Goal: Transaction & Acquisition: Purchase product/service

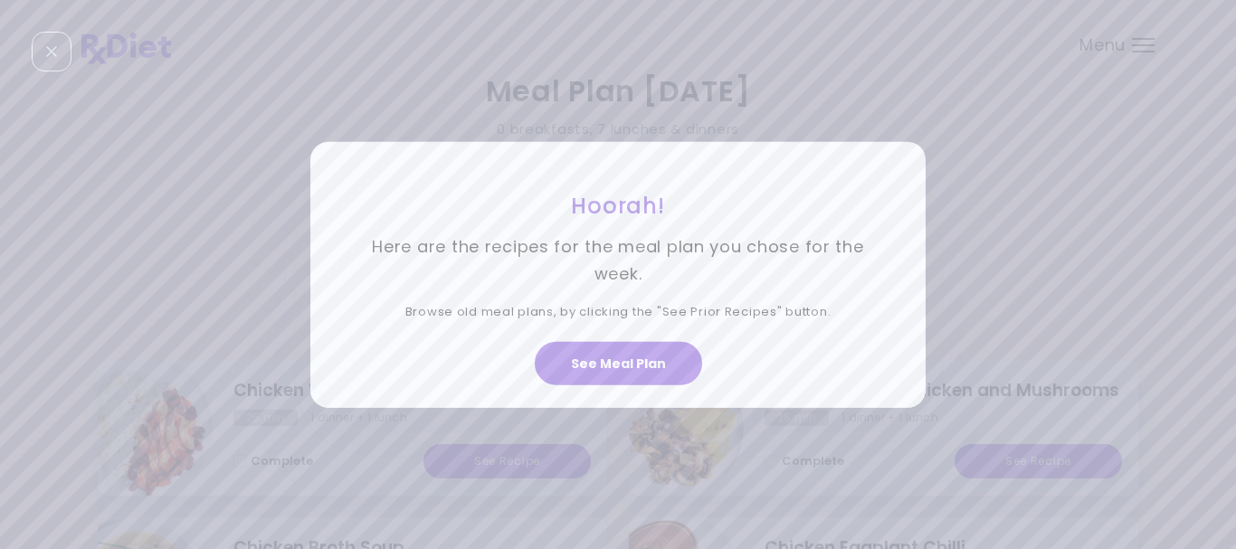
click at [1144, 48] on div "Hoorah! Here are the recipes for the meal plan you chose for the week. Browse o…" at bounding box center [618, 274] width 1236 height 549
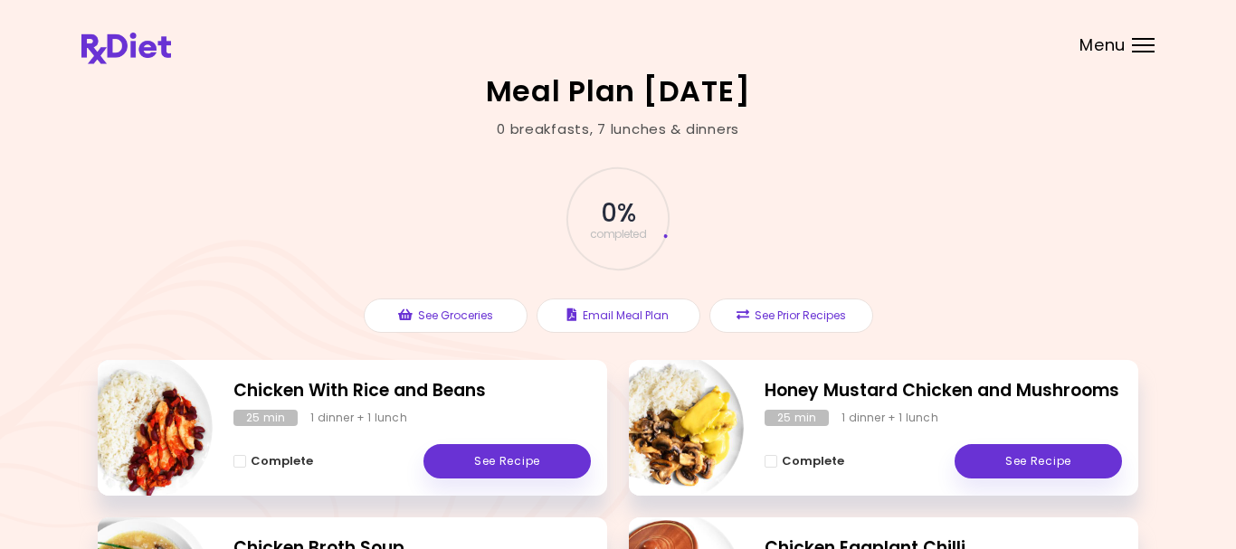
click at [1144, 48] on div "Menu" at bounding box center [1143, 45] width 23 height 14
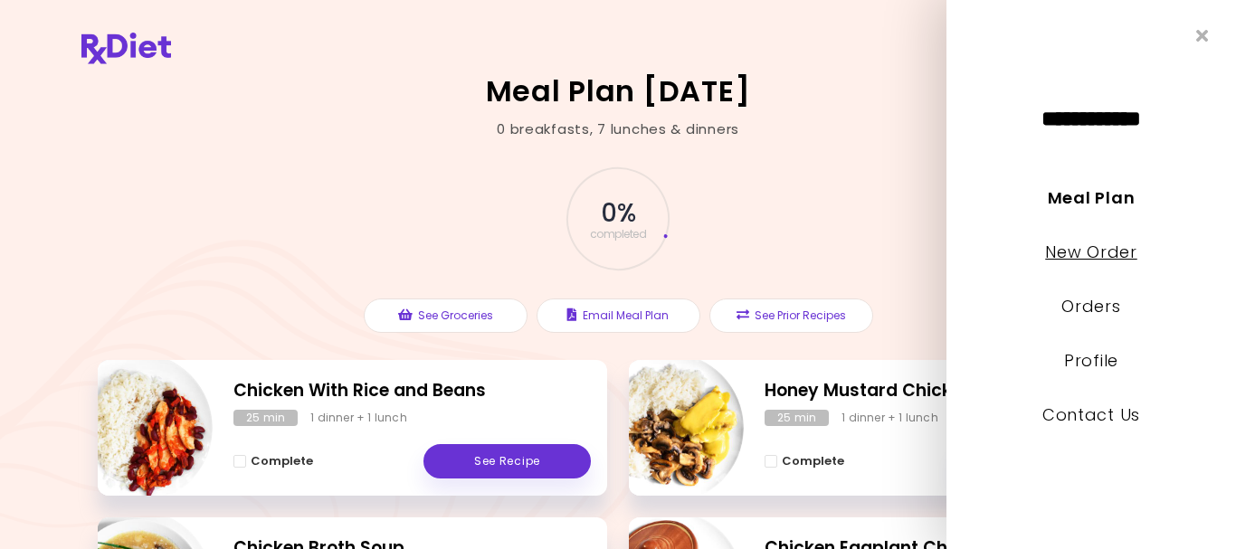
click at [1058, 250] on link "New Order" at bounding box center [1090, 252] width 91 height 23
select select "*"
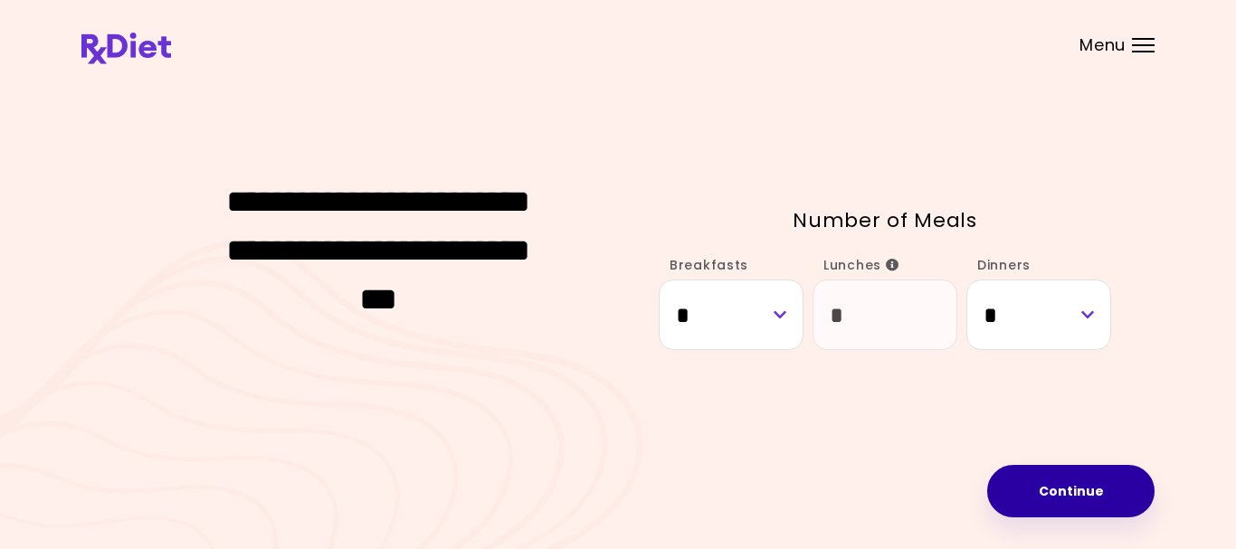
click at [1074, 488] on button "Continue" at bounding box center [1070, 491] width 167 height 52
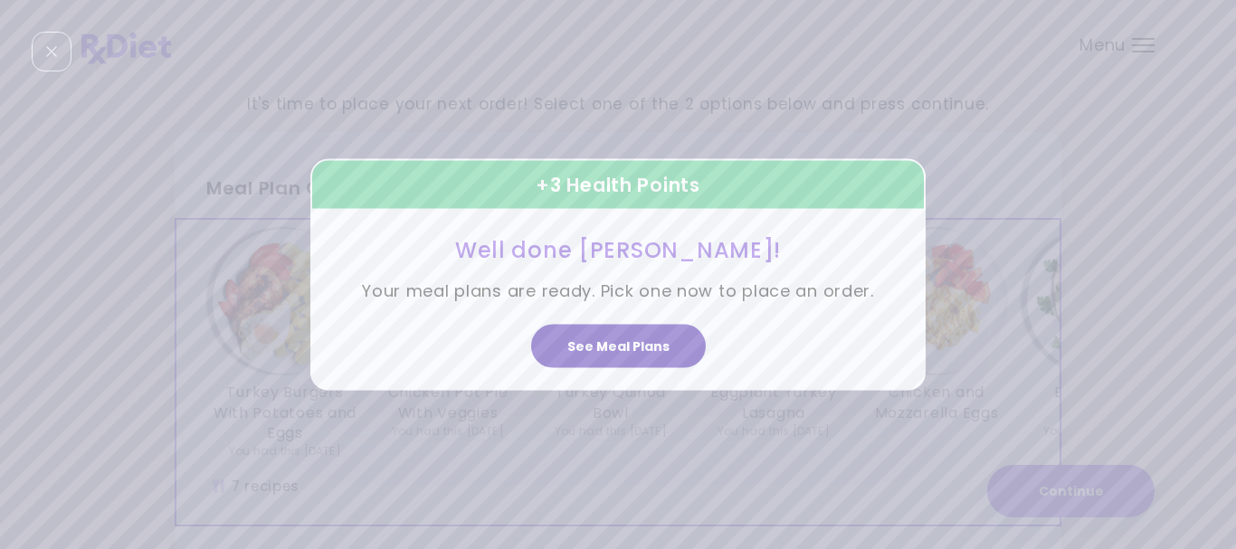
click at [628, 346] on button "See Meal Plans" at bounding box center [618, 346] width 175 height 43
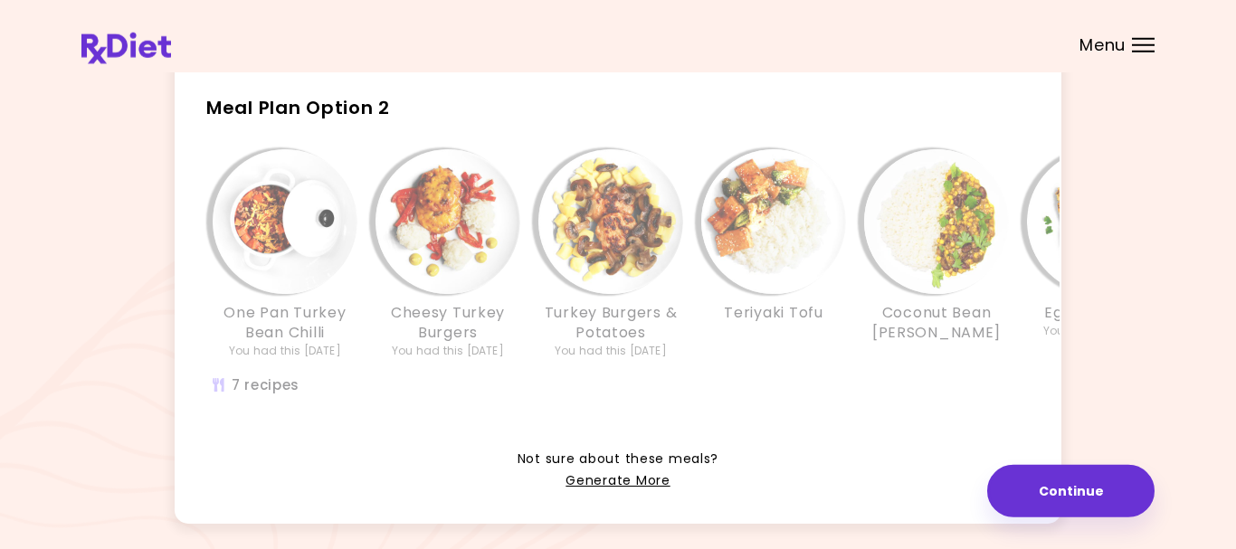
scroll to position [453, 0]
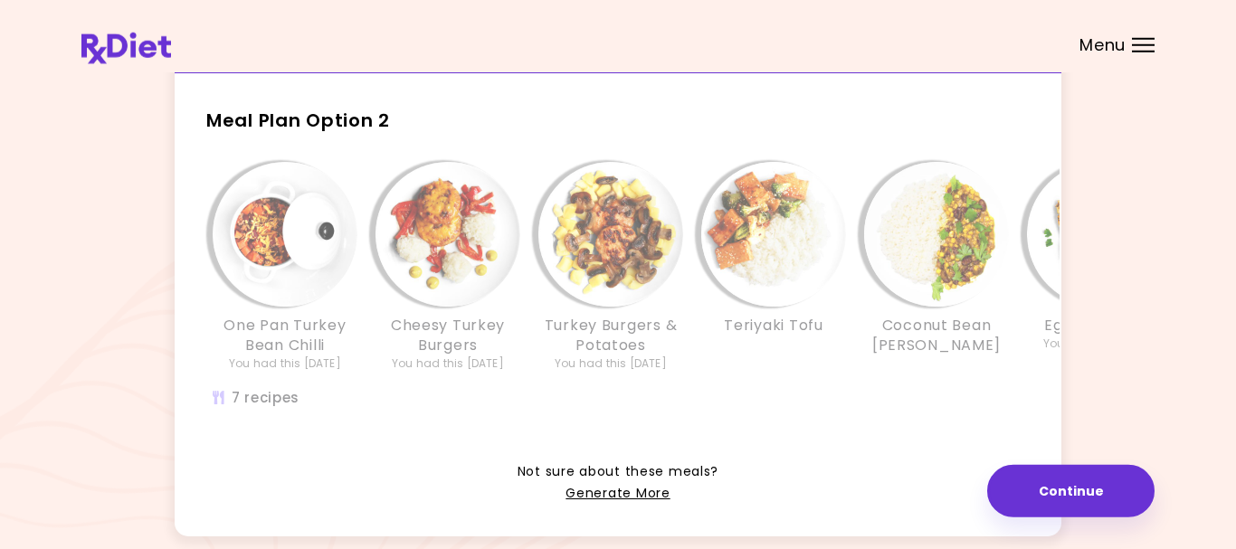
click at [522, 138] on div "Meal Plan Option 2 One Pan Turkey Bean Chilli You had this [DATE] Cheesy Turkey…" at bounding box center [618, 264] width 886 height 350
click at [450, 117] on h2 "Meal Plan Option 2" at bounding box center [618, 112] width 886 height 47
click at [446, 121] on h2 "Meal Plan Option 2" at bounding box center [618, 112] width 886 height 47
click at [365, 128] on span "Meal Plan Option 2" at bounding box center [298, 120] width 184 height 25
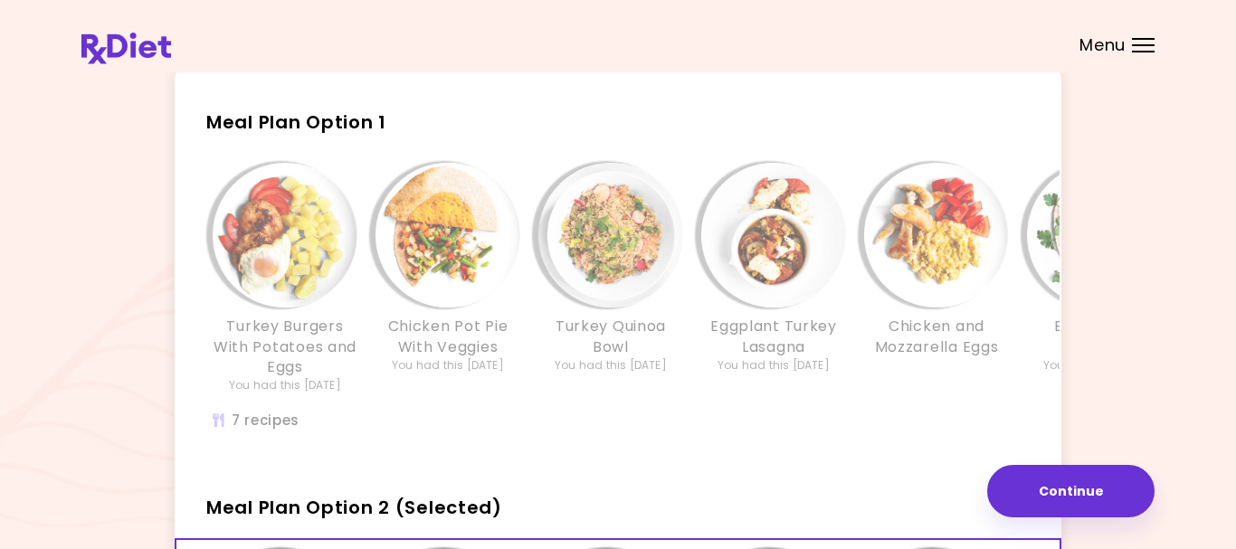
scroll to position [64, 0]
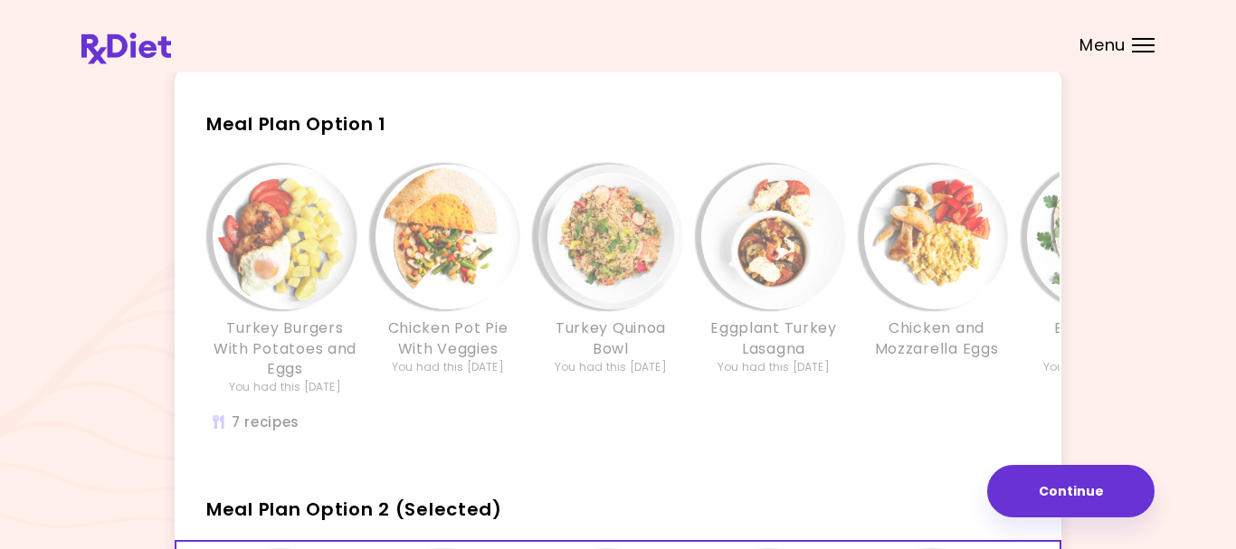
click at [418, 431] on div "Turkey Burgers With Potatoes and Eggs You had this [DATE] Chicken Pot Pie With …" at bounding box center [773, 308] width 1194 height 305
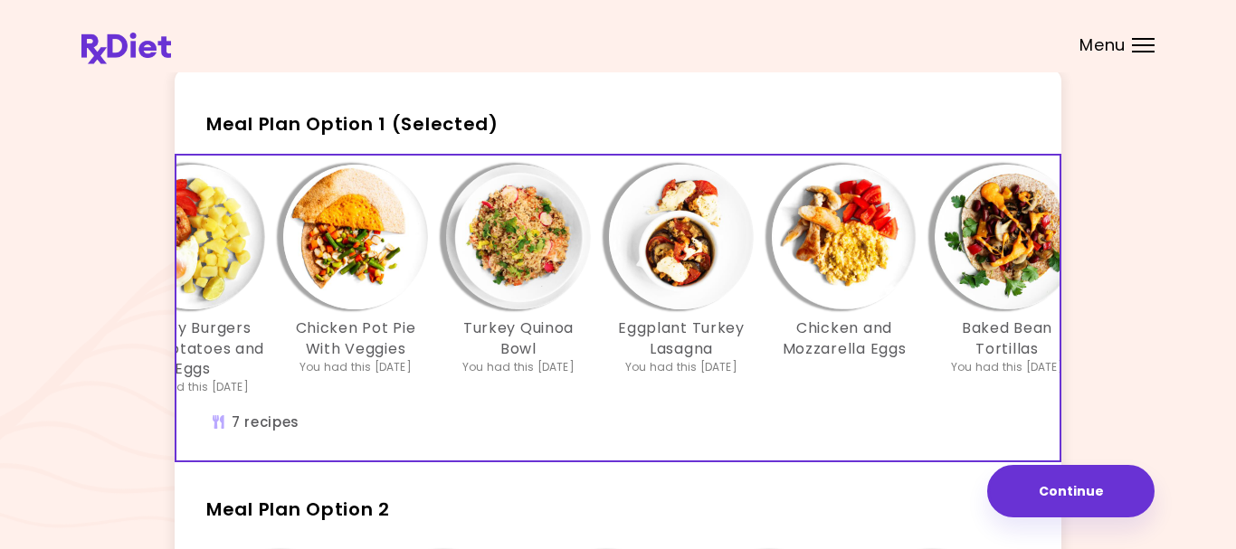
scroll to position [0, 0]
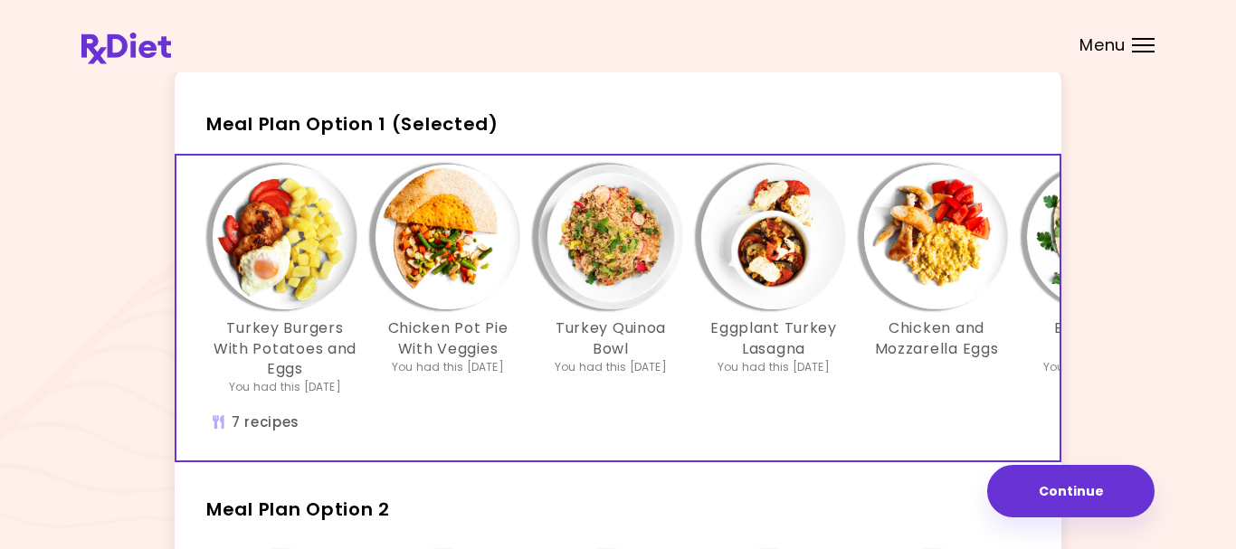
click at [360, 166] on div "Turkey Burgers With Potatoes and Eggs You had this [DATE]" at bounding box center [285, 280] width 163 height 231
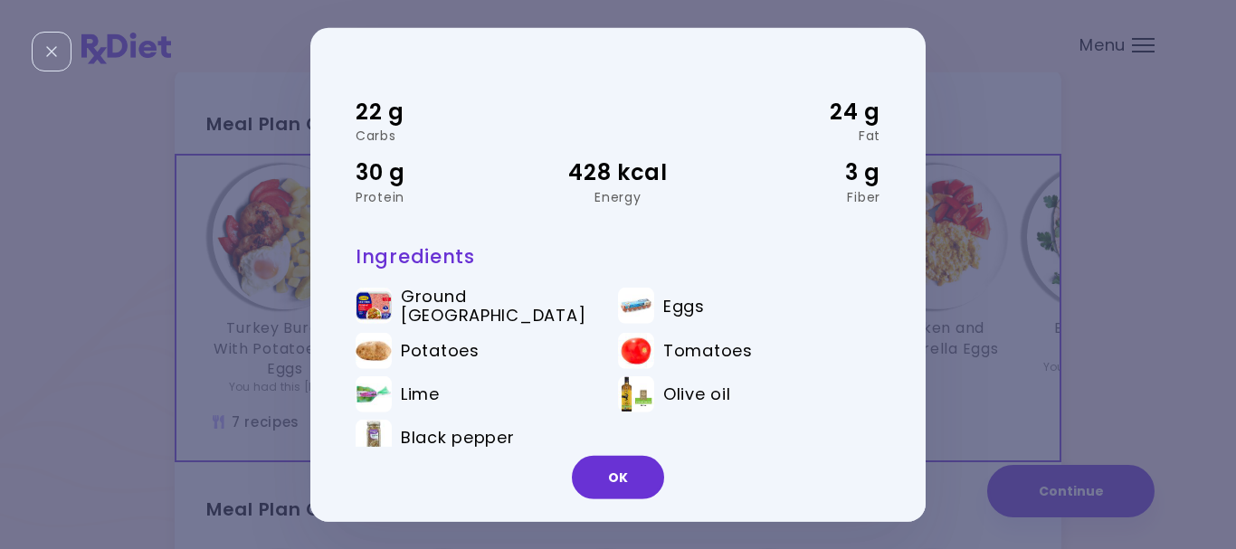
scroll to position [80, 0]
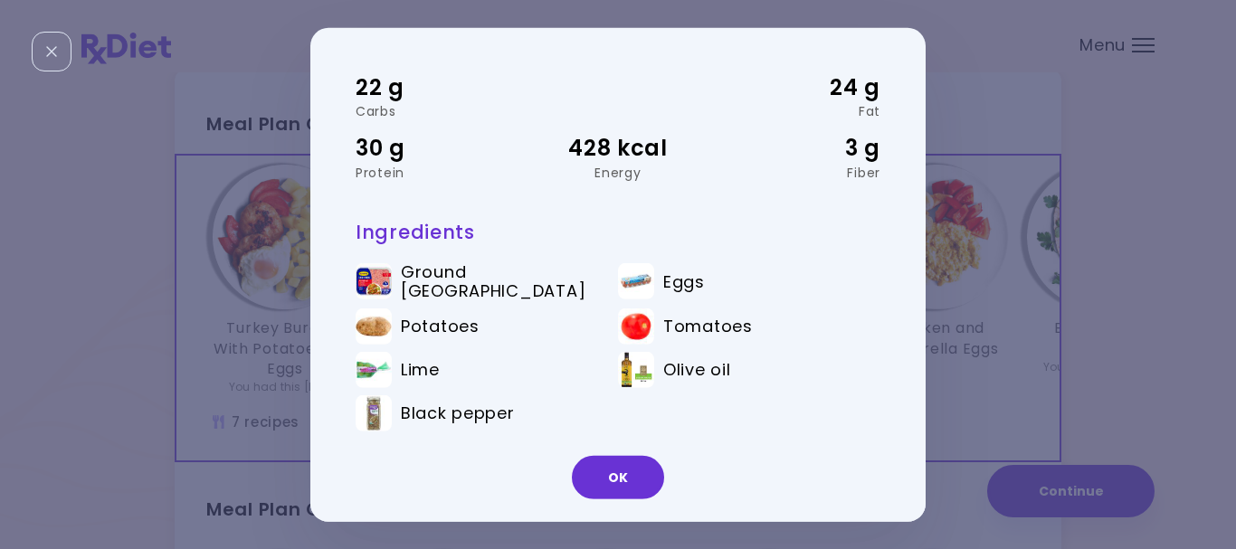
click at [1155, 140] on div "Turkey Burgers With Potatoes and Eggs 30 min | Lunch/Dinner 22 g Carbs 24 g Fat…" at bounding box center [618, 274] width 1236 height 549
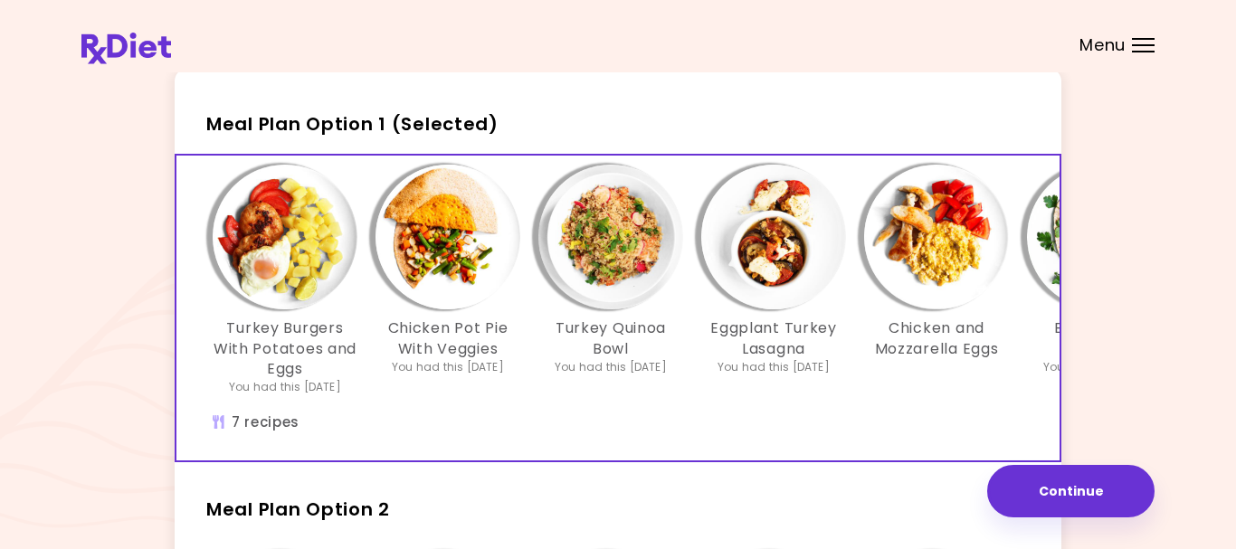
click at [450, 279] on img "Info - Chicken Pot Pie With Veggies - Meal Plan Option 1 (Selected)" at bounding box center [447, 237] width 145 height 145
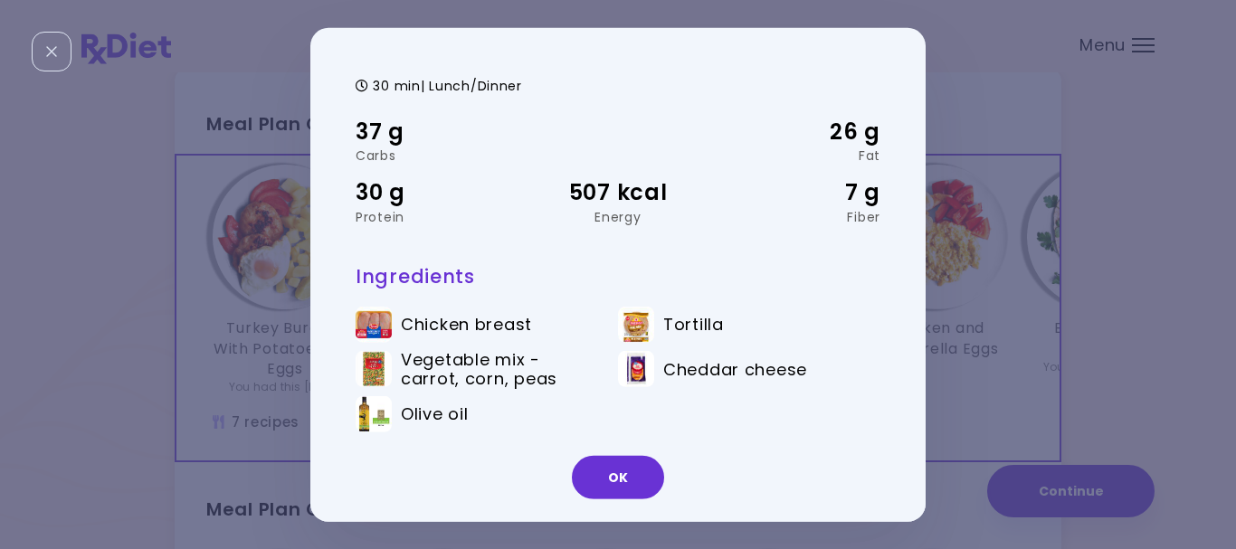
scroll to position [40, 0]
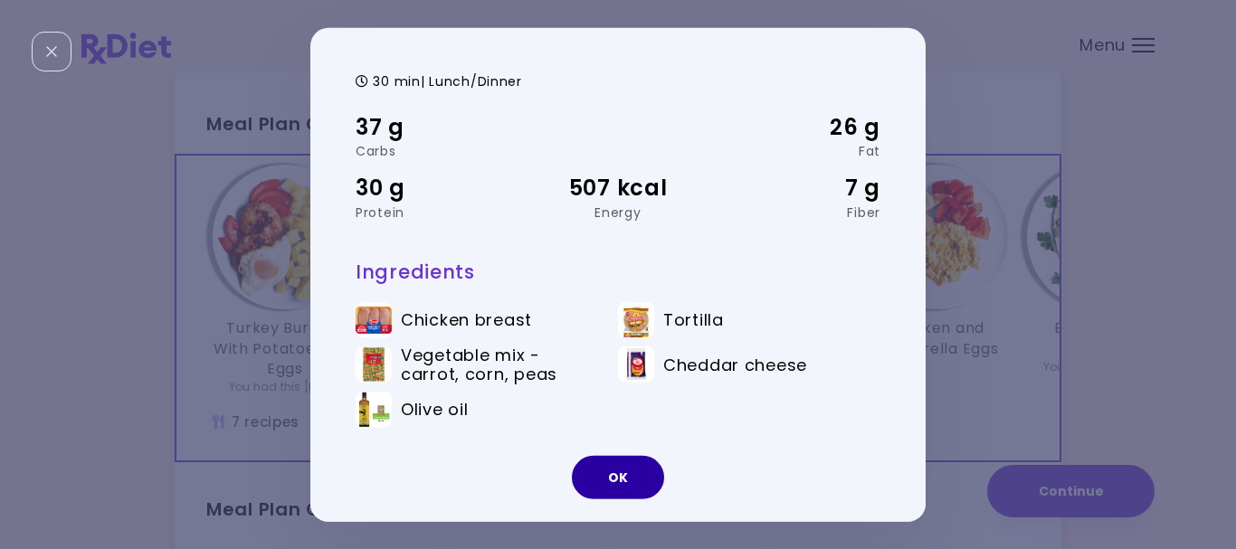
click at [585, 478] on button "OK" at bounding box center [618, 477] width 92 height 43
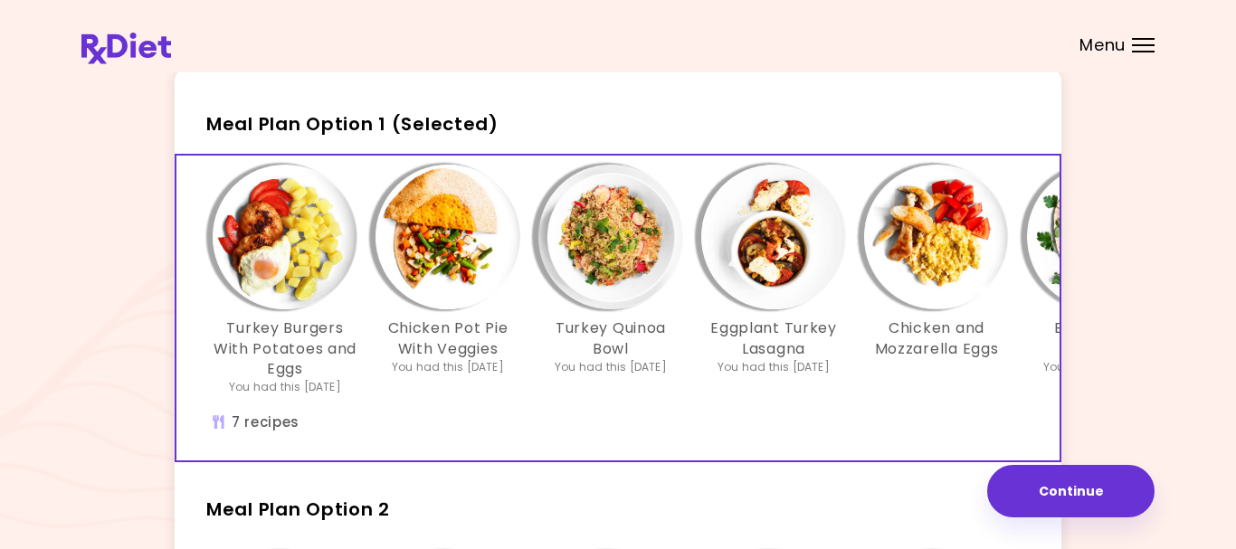
click at [614, 243] on img "Info - Turkey Quinoa Bowl - Meal Plan Option 1 (Selected)" at bounding box center [610, 237] width 145 height 145
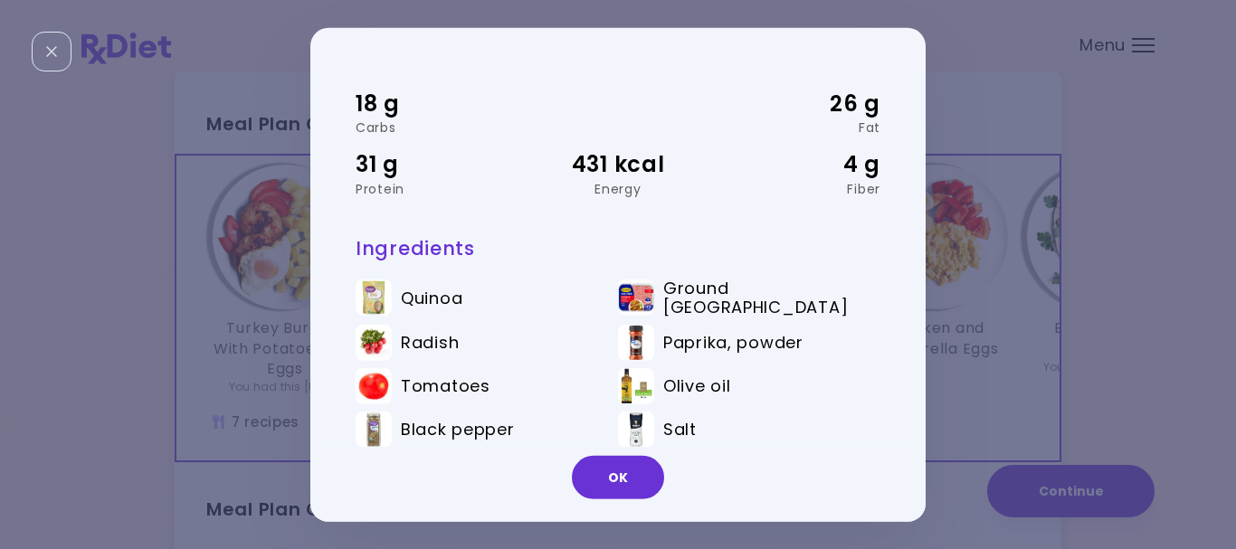
scroll to position [80, 0]
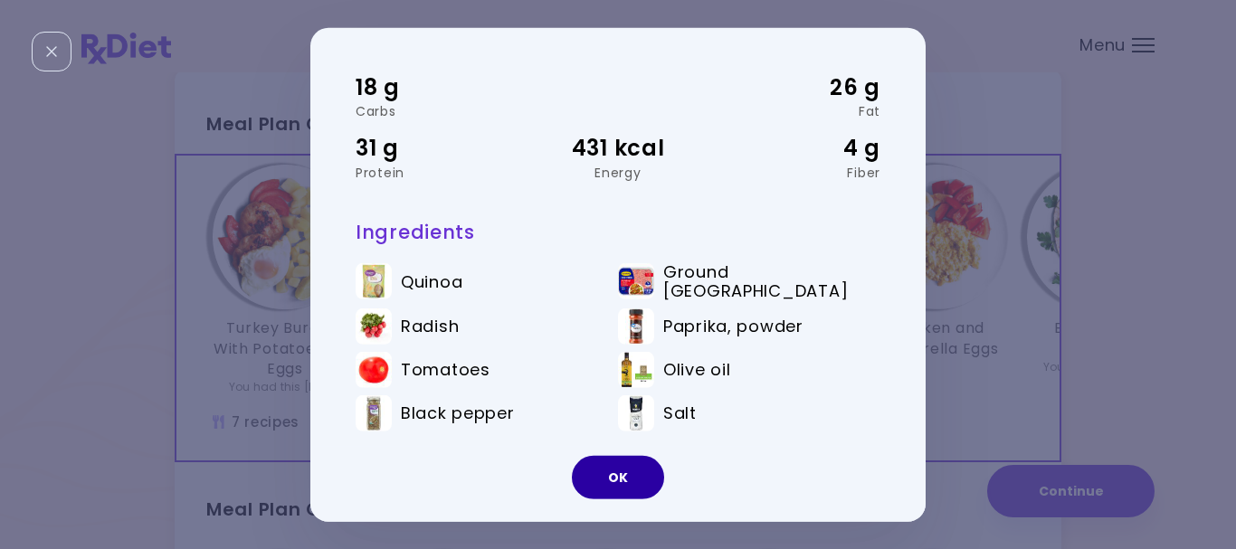
click at [613, 473] on button "OK" at bounding box center [618, 477] width 92 height 43
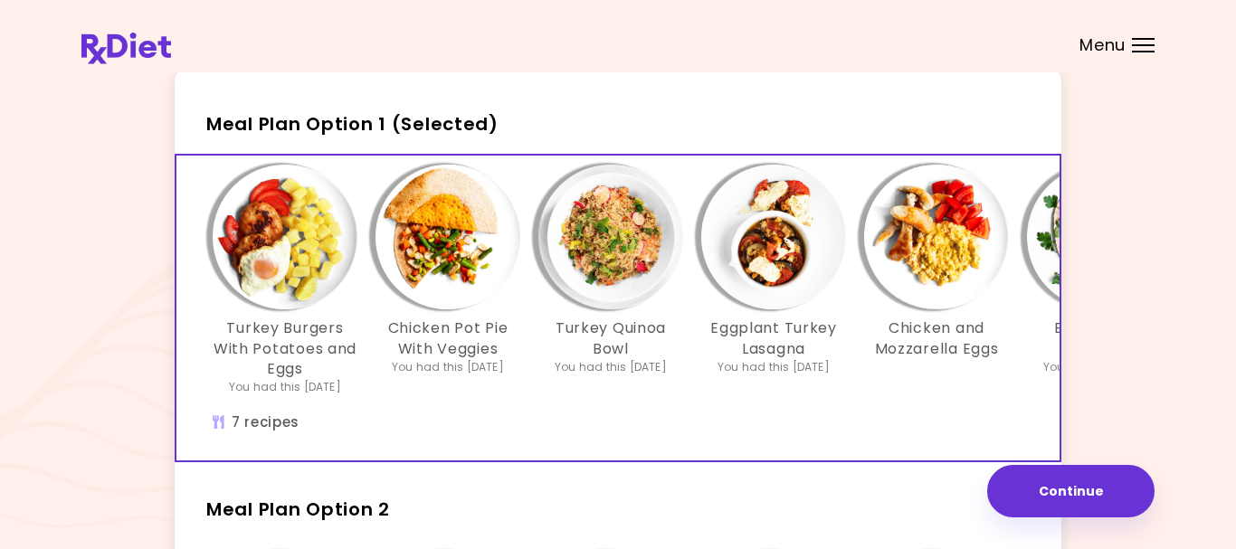
click at [775, 262] on img "Info - Eggplant Turkey Lasagna - Meal Plan Option 1 (Selected)" at bounding box center [773, 237] width 145 height 145
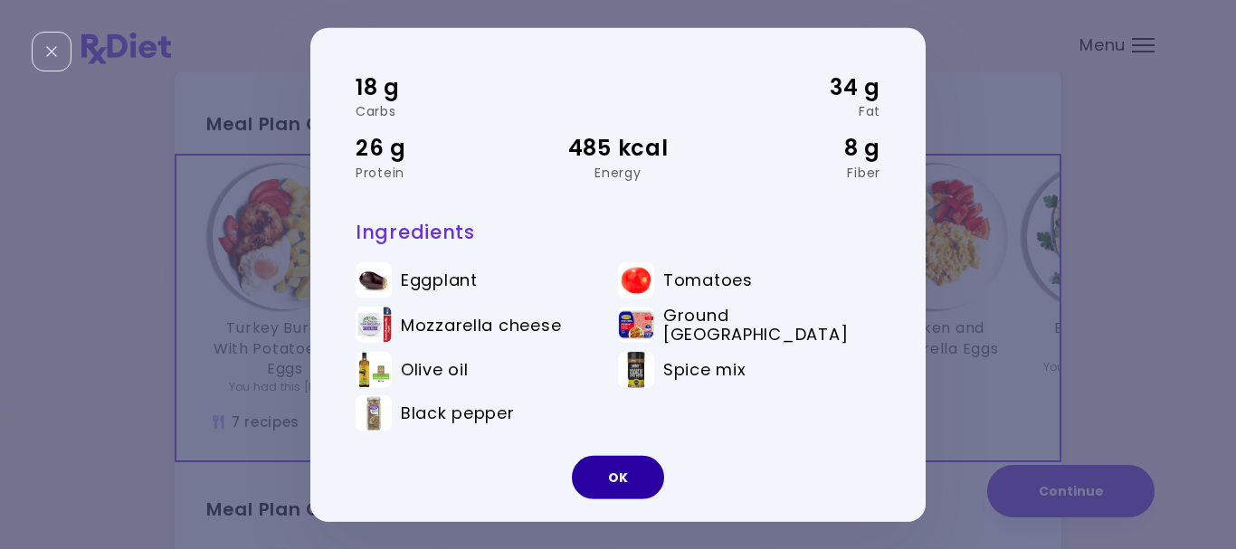
click at [598, 472] on button "OK" at bounding box center [618, 477] width 92 height 43
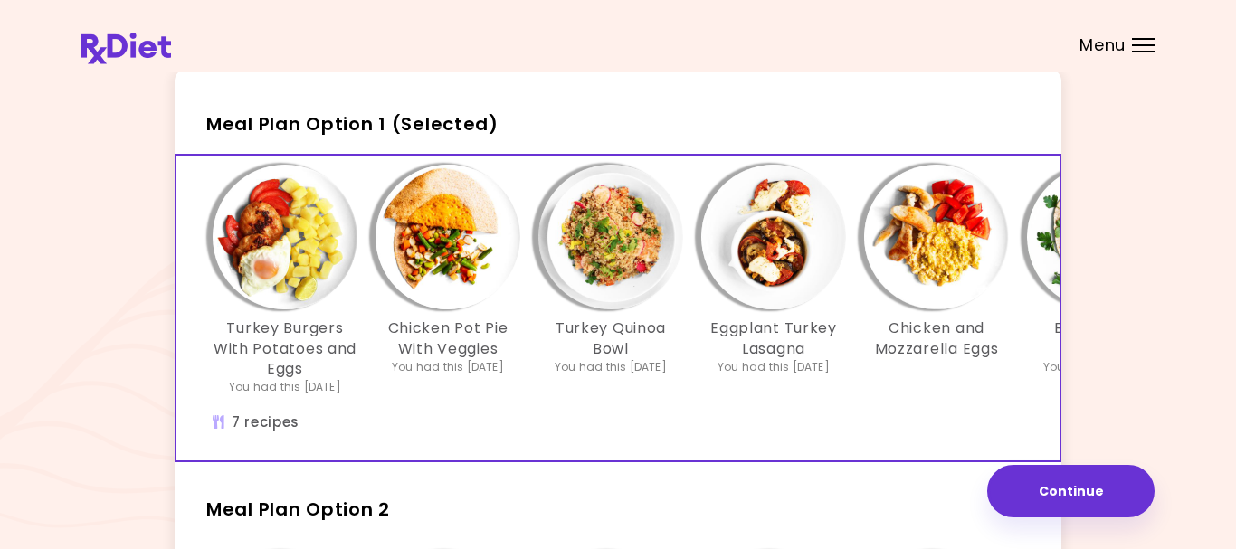
click at [924, 279] on img "Info - Chicken and Mozzarella Eggs - Meal Plan Option 1 (Selected)" at bounding box center [936, 237] width 145 height 145
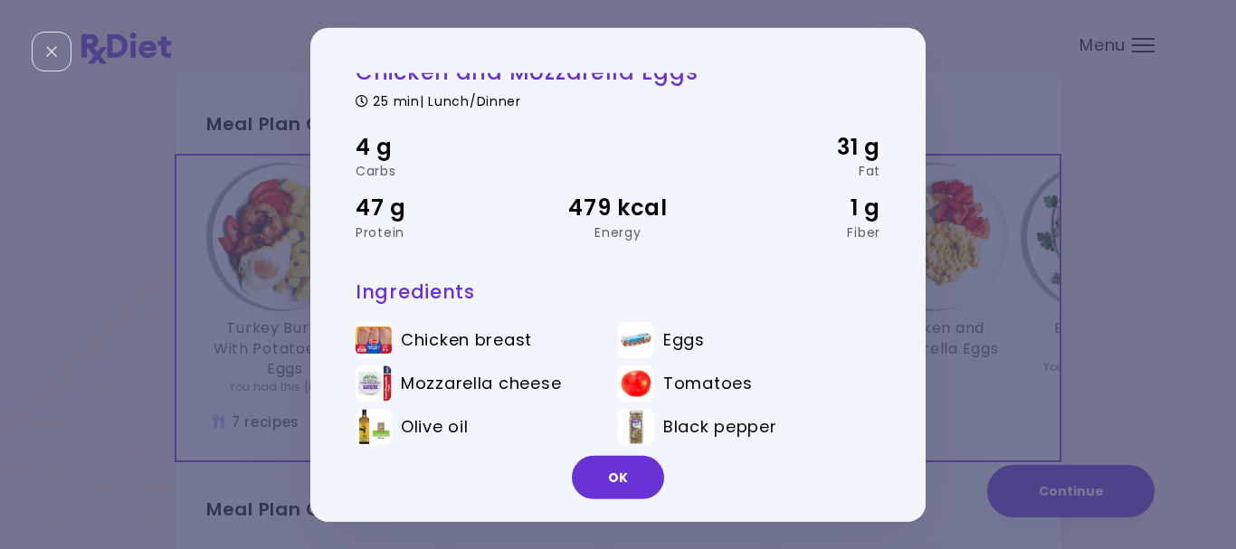
scroll to position [36, 0]
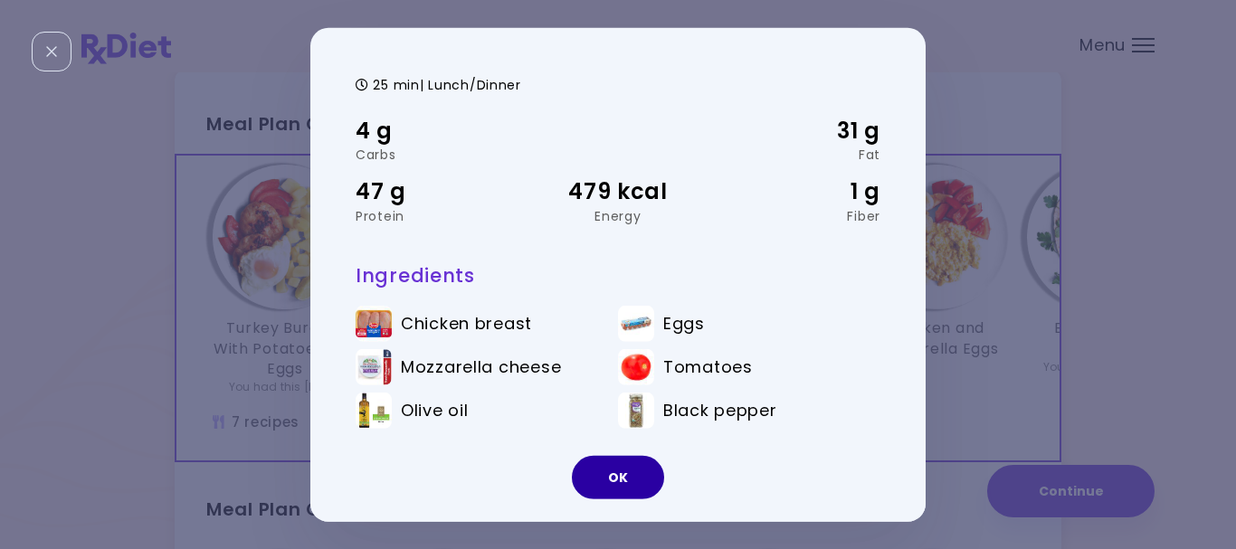
click at [605, 478] on button "OK" at bounding box center [618, 477] width 92 height 43
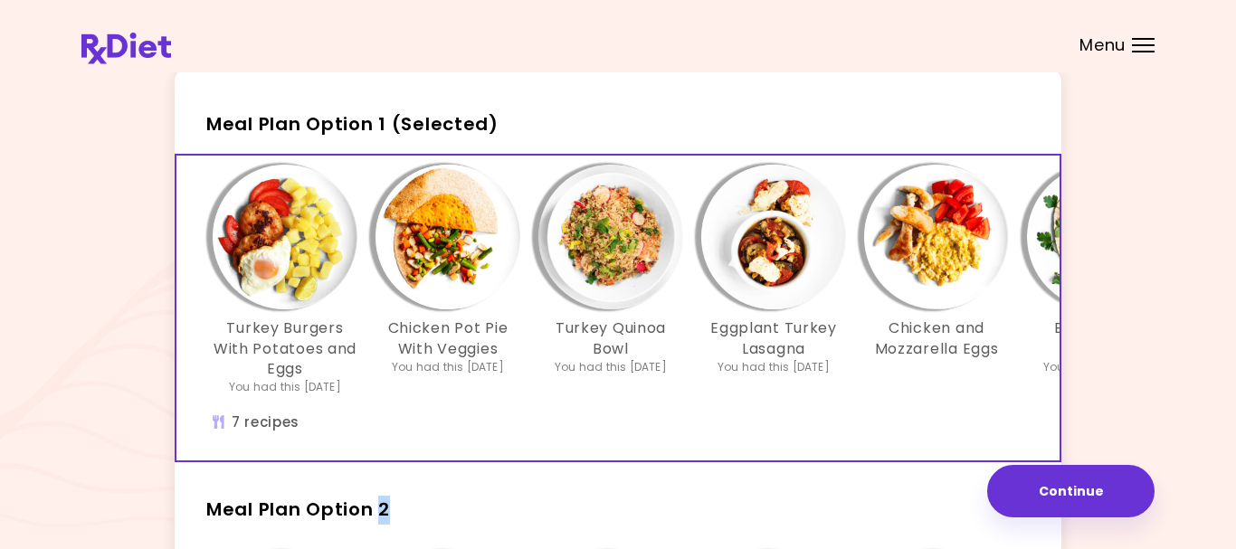
click at [605, 478] on div "Meal Plan Option 1 (Selected) Turkey Burgers With Potatoes and Eggs You had thi…" at bounding box center [618, 496] width 886 height 857
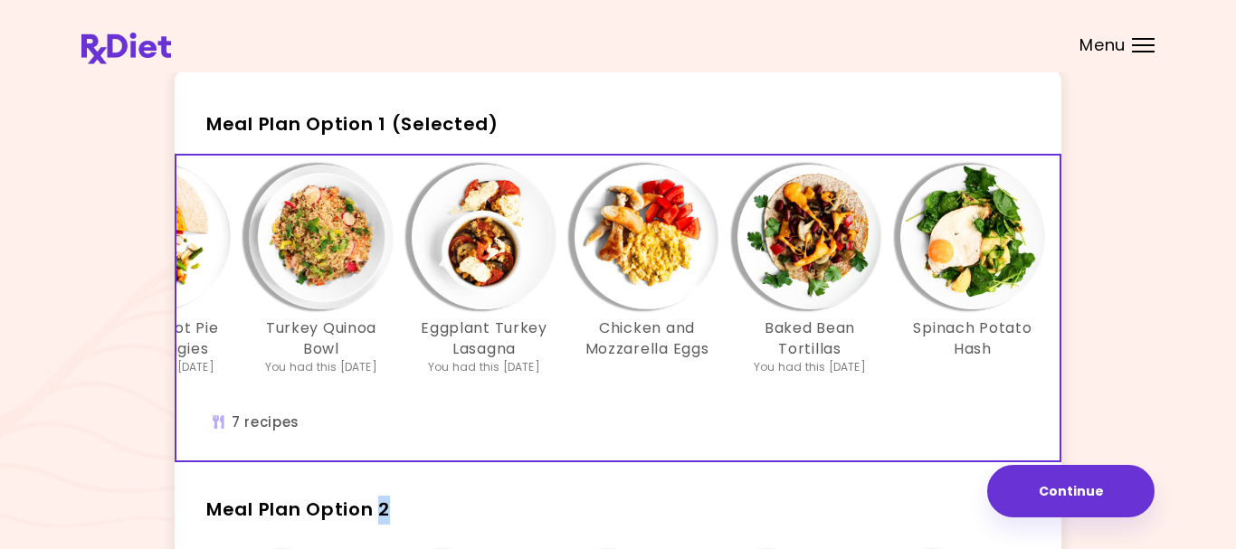
scroll to position [0, 311]
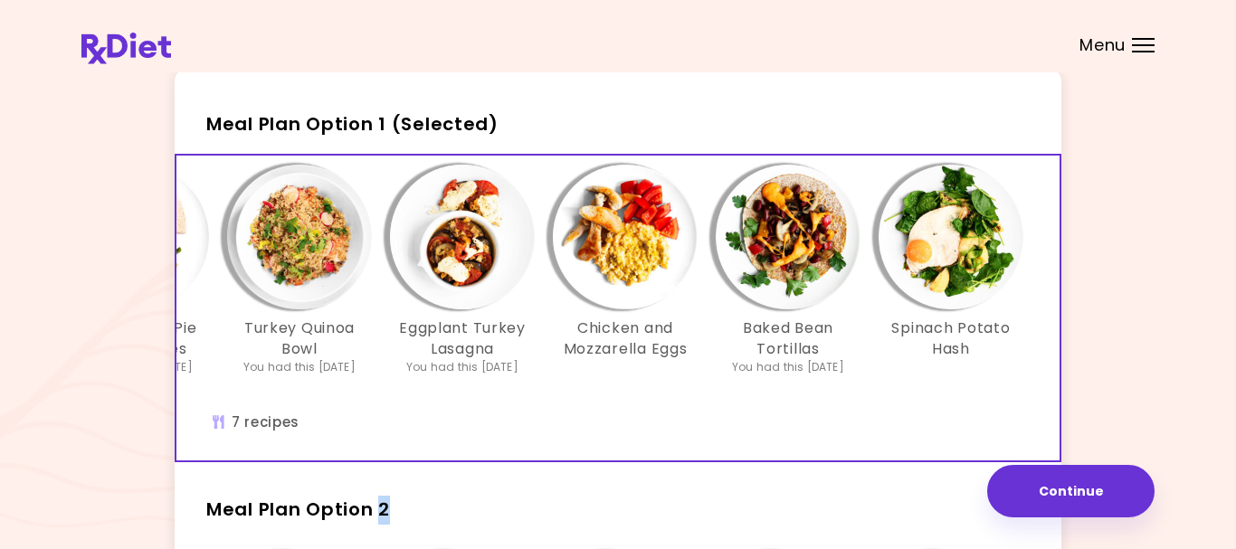
click at [775, 245] on img "Info - Baked Bean Tortillas - Meal Plan Option 1 (Selected)" at bounding box center [787, 237] width 145 height 145
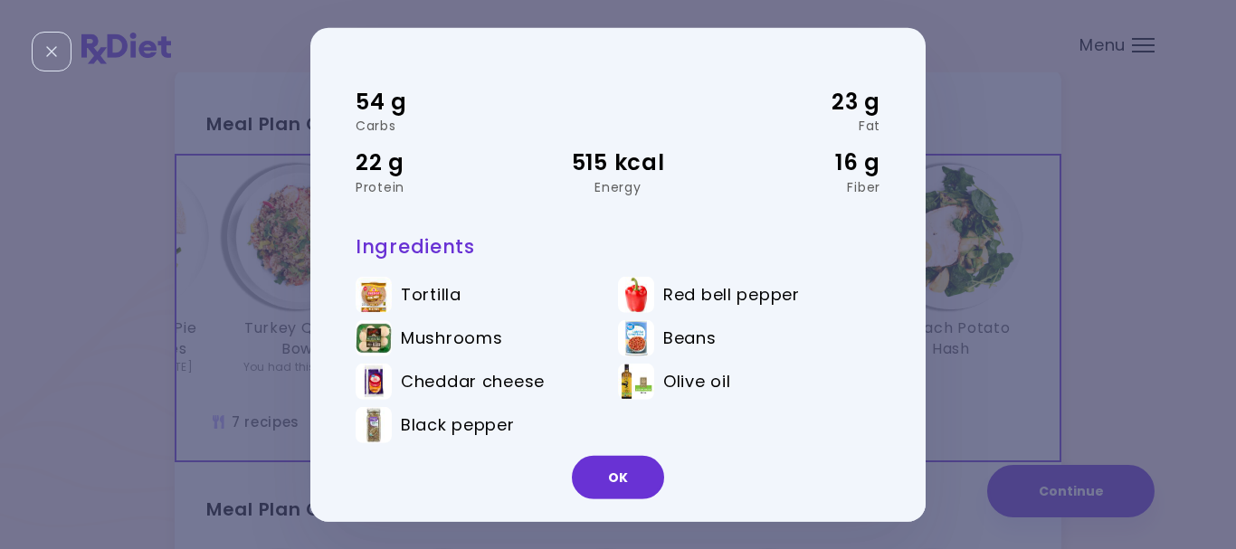
scroll to position [80, 0]
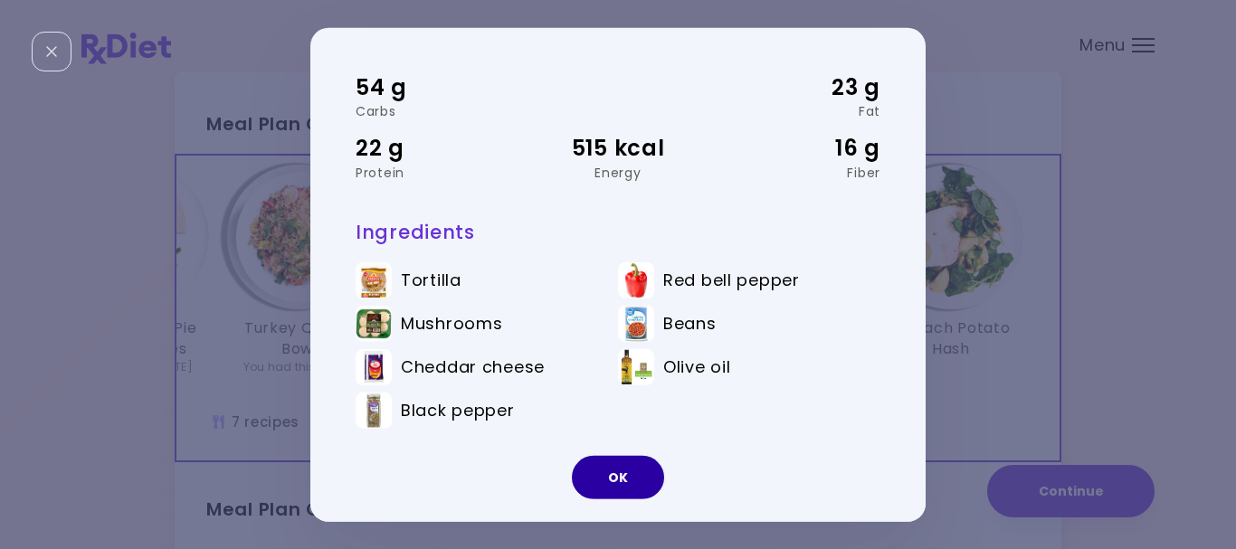
click at [624, 479] on button "OK" at bounding box center [618, 477] width 92 height 43
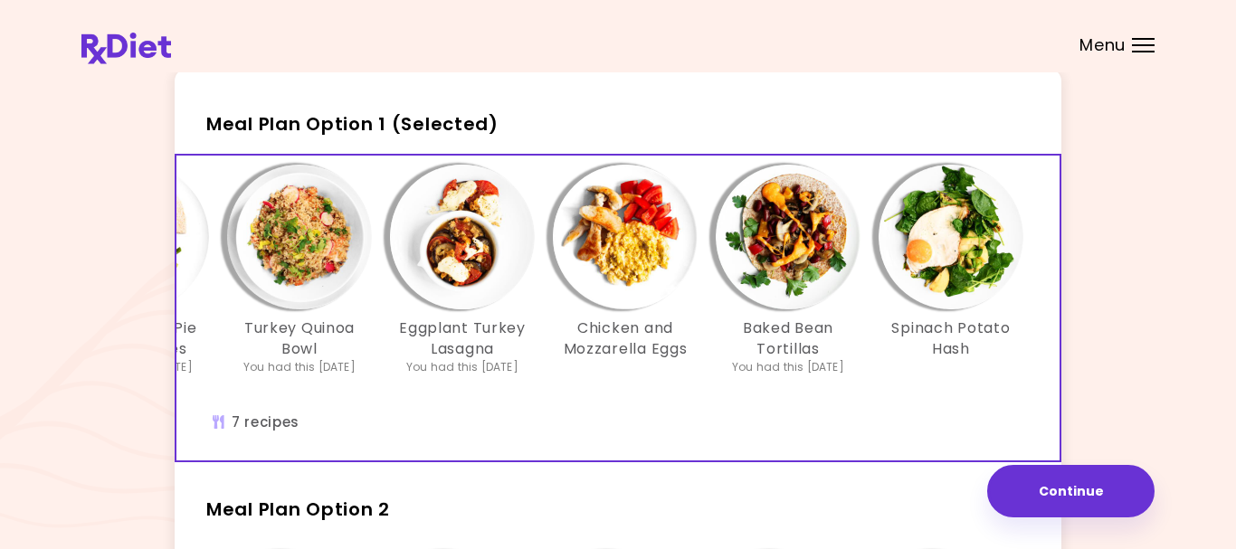
click at [936, 250] on img "Info - Spinach Potato Hash - Meal Plan Option 1 (Selected)" at bounding box center [950, 237] width 145 height 145
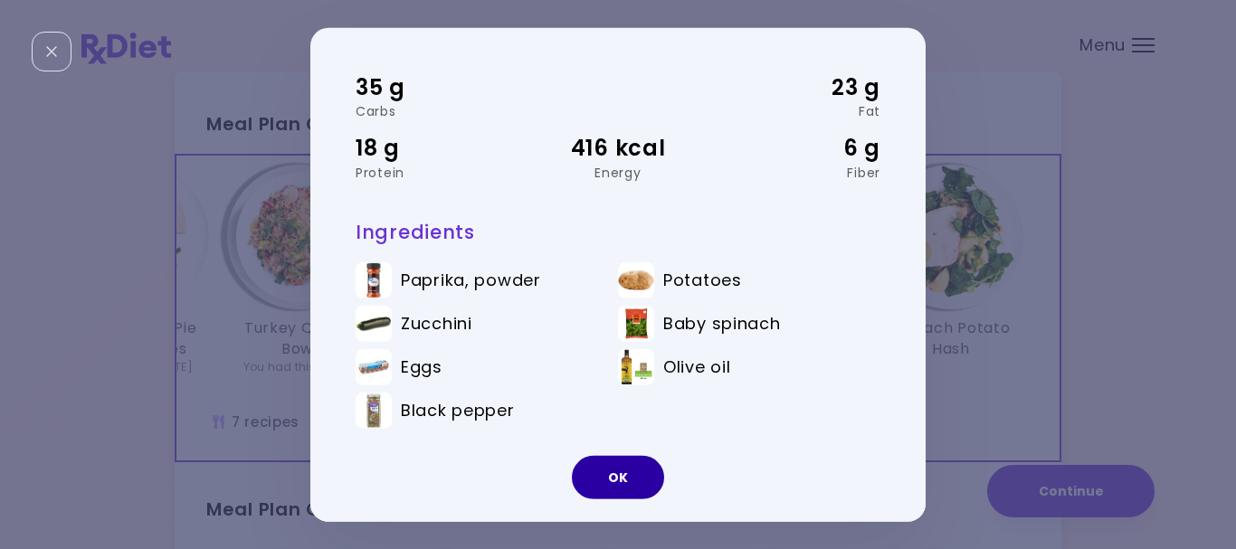
click at [611, 474] on button "OK" at bounding box center [618, 477] width 92 height 43
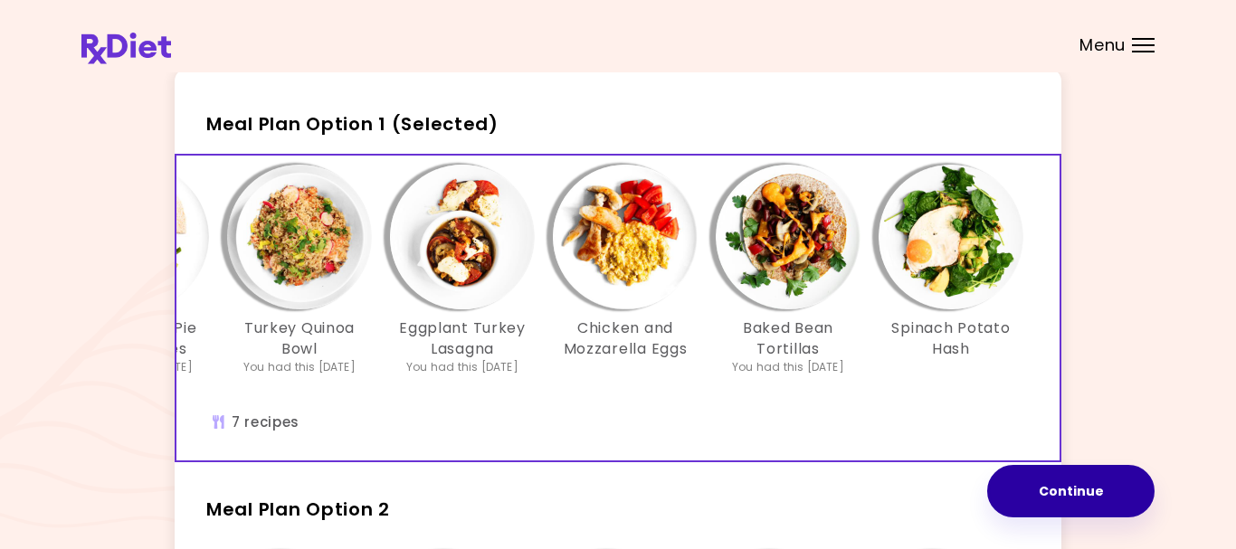
click at [1066, 493] on button "Continue" at bounding box center [1070, 491] width 167 height 52
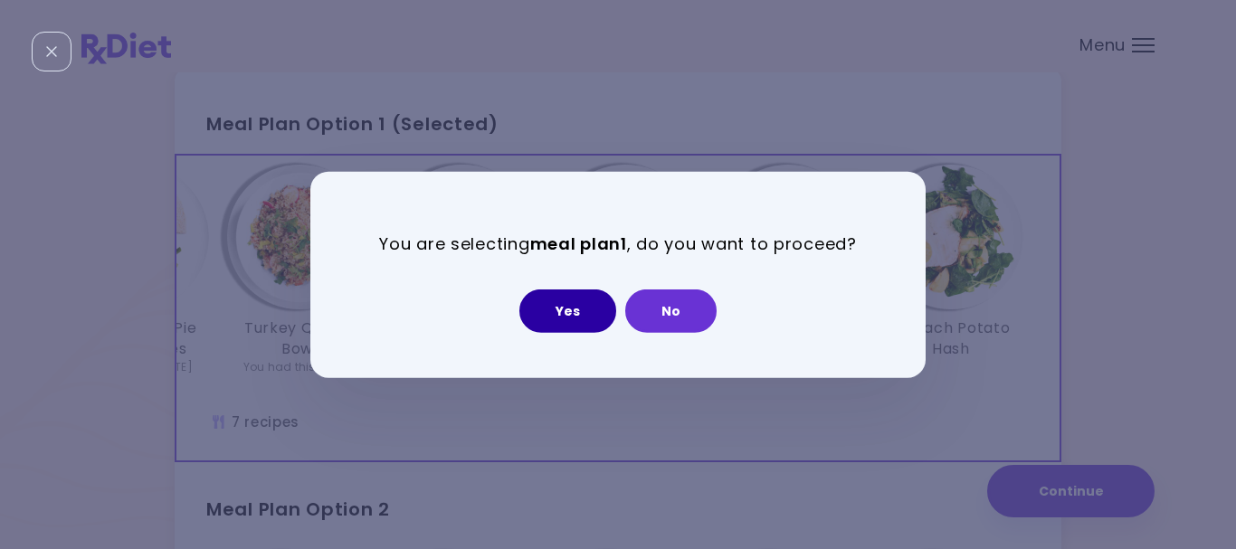
click at [562, 310] on button "Yes" at bounding box center [567, 310] width 97 height 43
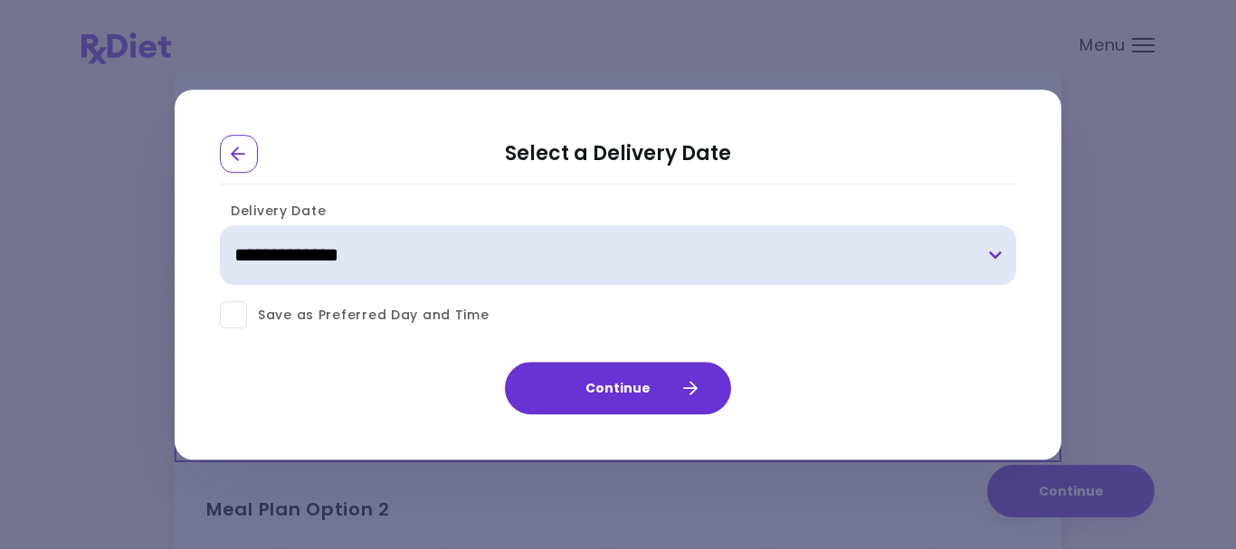
click at [220, 226] on select "**********" at bounding box center [618, 256] width 796 height 60
select select "**********"
click option "**********" at bounding box center [0, 0] width 0 height 0
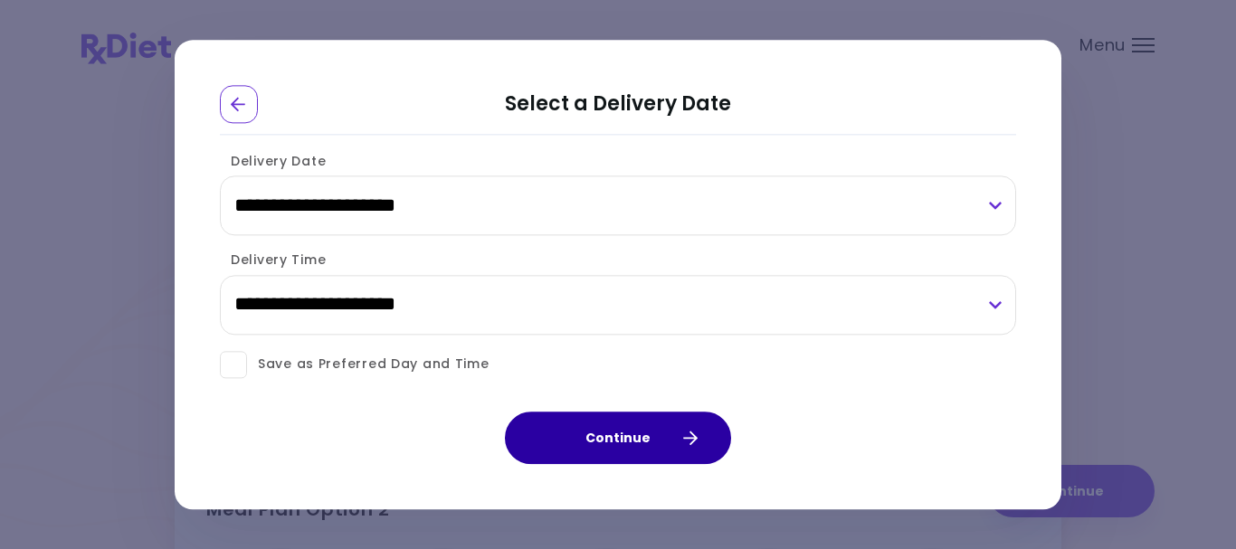
click at [685, 438] on icon "button" at bounding box center [690, 438] width 14 height 14
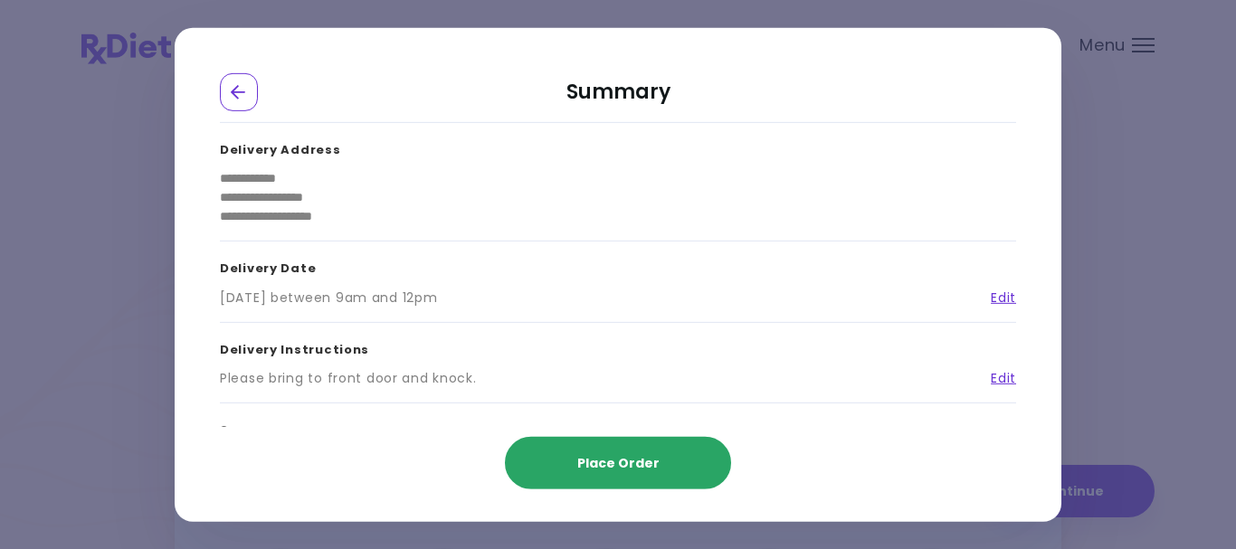
click at [621, 463] on span "Place Order" at bounding box center [618, 463] width 82 height 18
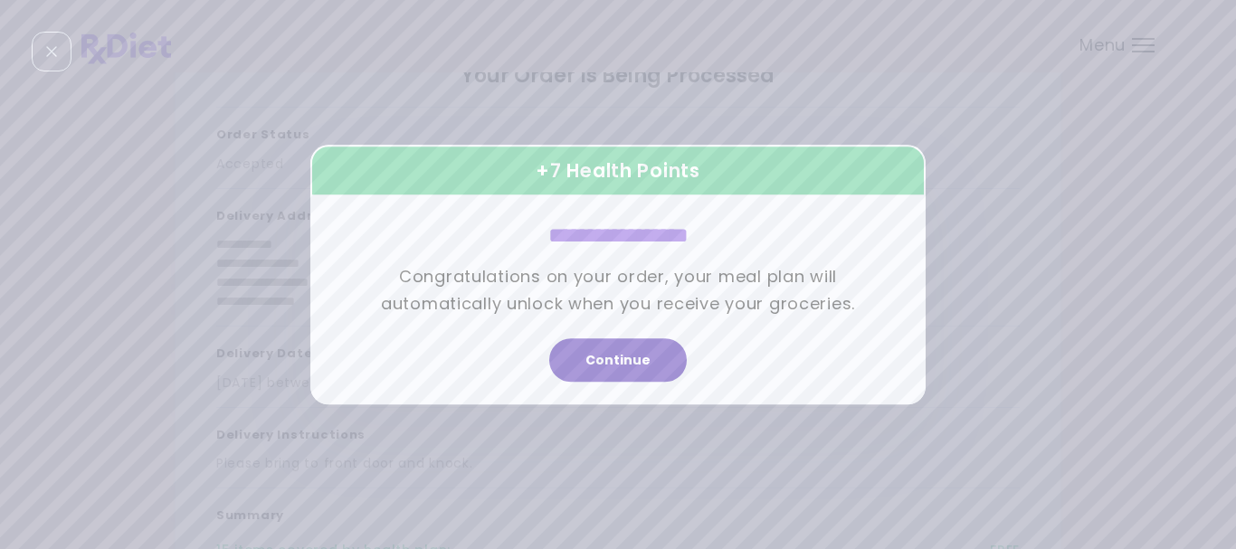
click at [604, 359] on button "Continue" at bounding box center [617, 359] width 137 height 43
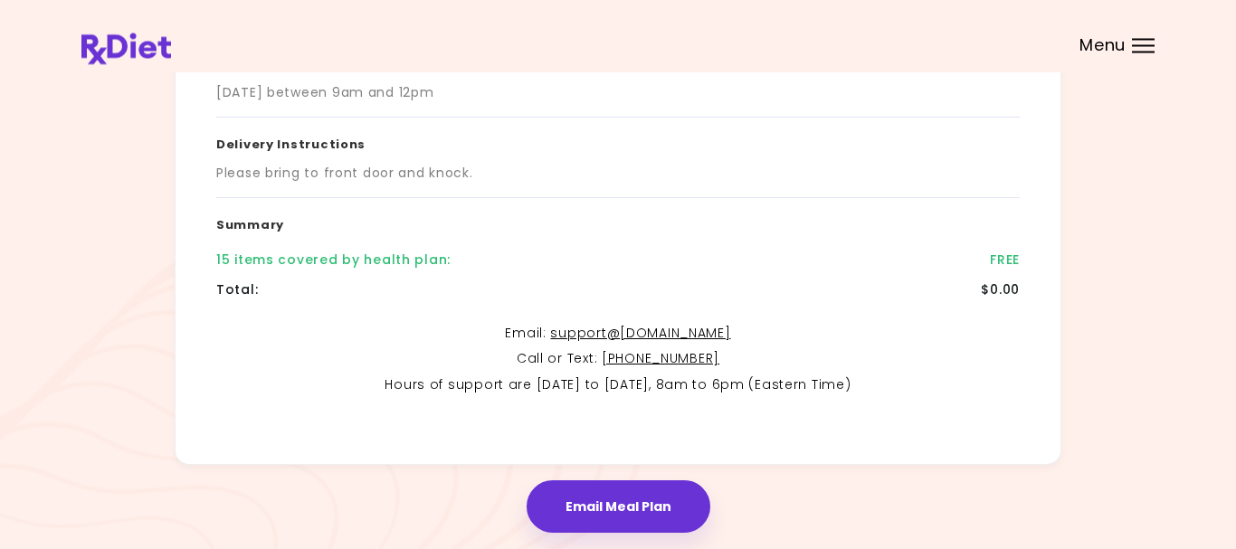
scroll to position [415, 0]
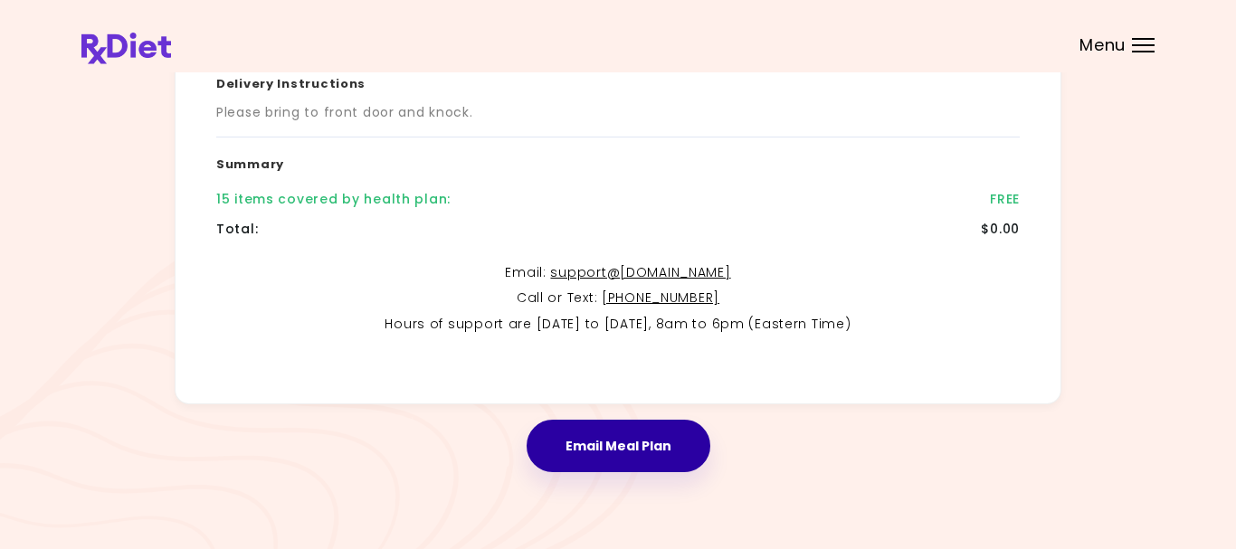
click at [600, 431] on button "Email Meal Plan" at bounding box center [618, 446] width 184 height 52
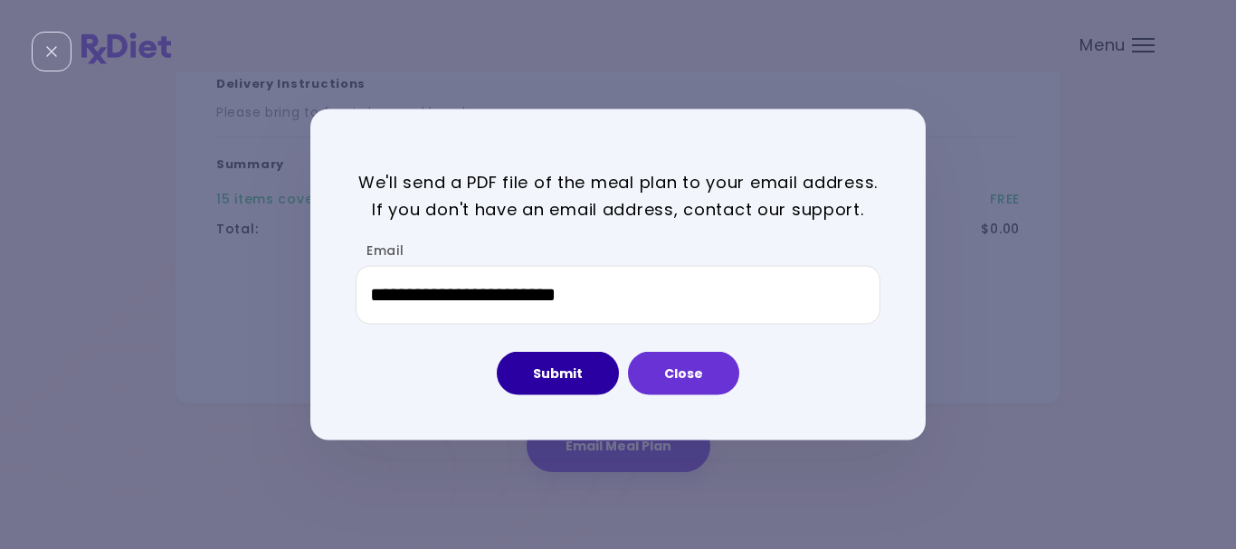
click at [551, 368] on button "Submit" at bounding box center [558, 373] width 122 height 43
